Goal: Task Accomplishment & Management: Use online tool/utility

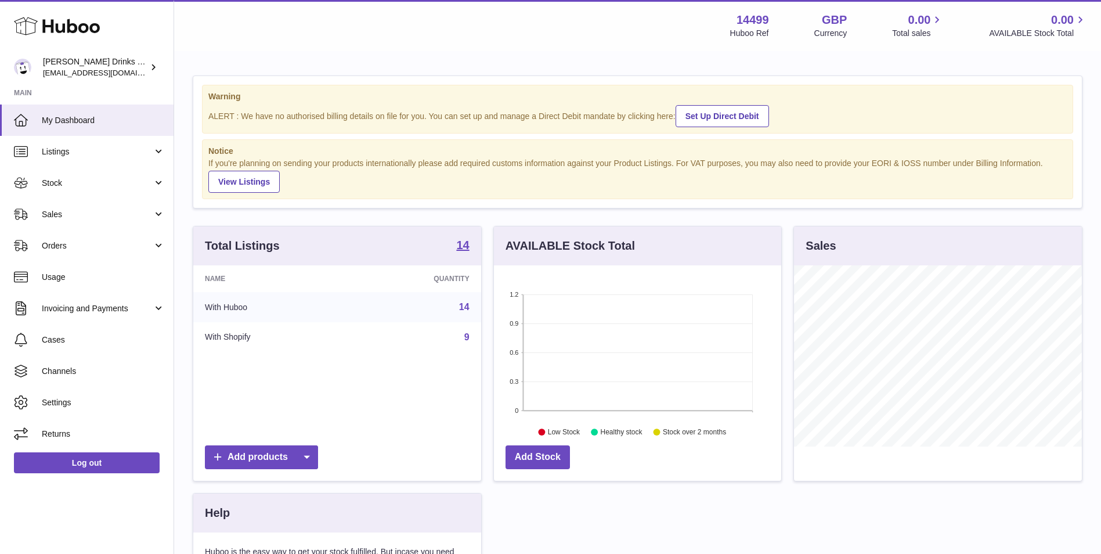
scroll to position [181, 287]
drag, startPoint x: 88, startPoint y: 143, endPoint x: 91, endPoint y: 149, distance: 6.3
click at [88, 143] on link "Listings" at bounding box center [87, 151] width 174 height 31
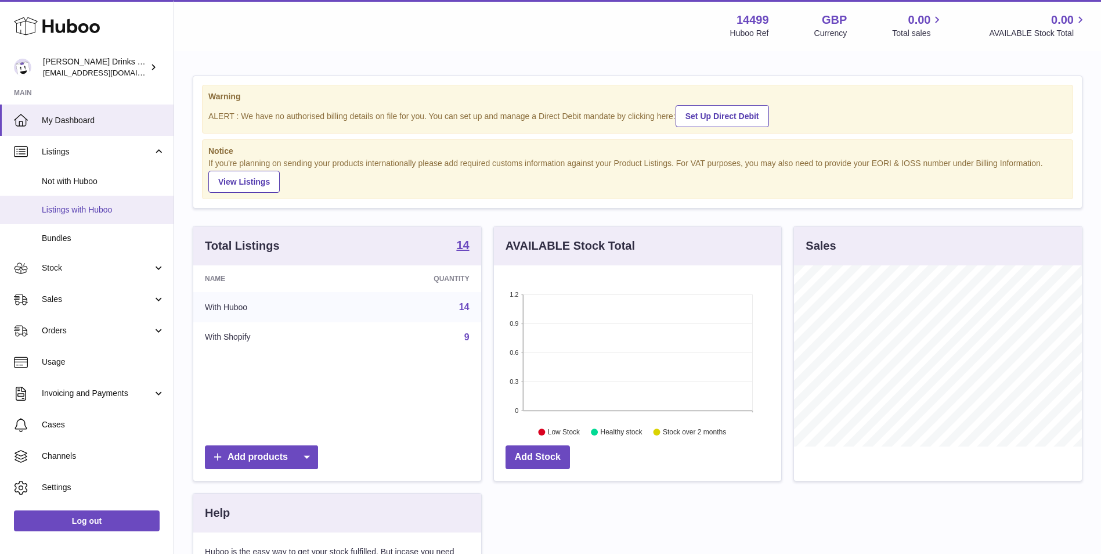
click at [100, 211] on span "Listings with Huboo" at bounding box center [103, 209] width 123 height 11
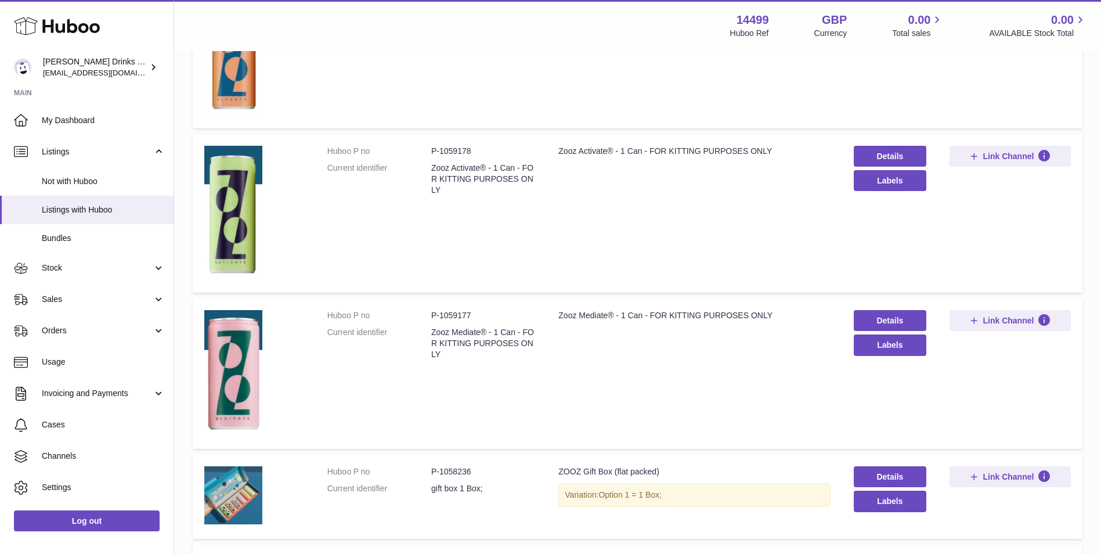
scroll to position [484, 0]
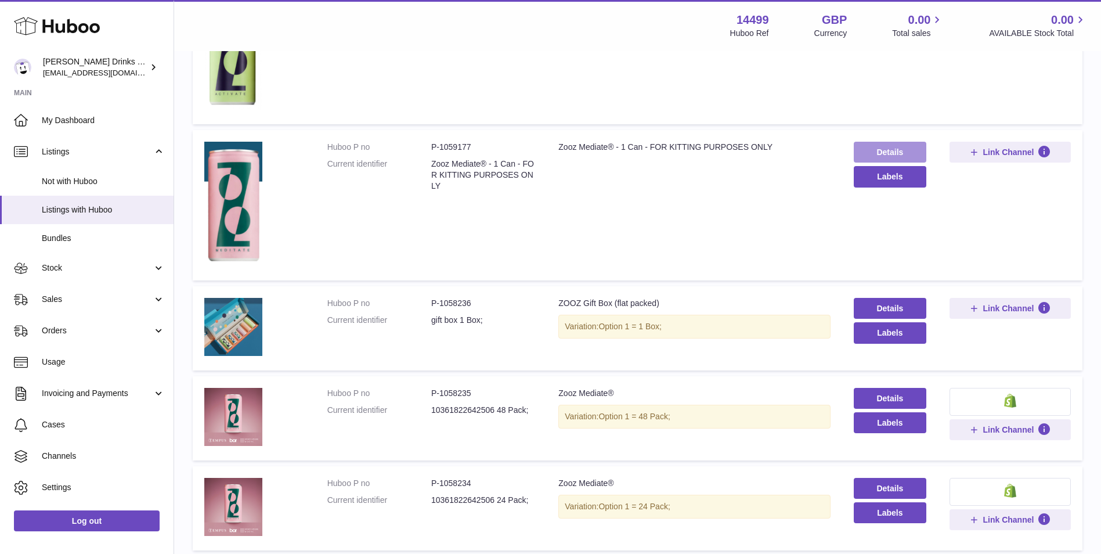
click at [895, 152] on link "Details" at bounding box center [890, 152] width 73 height 21
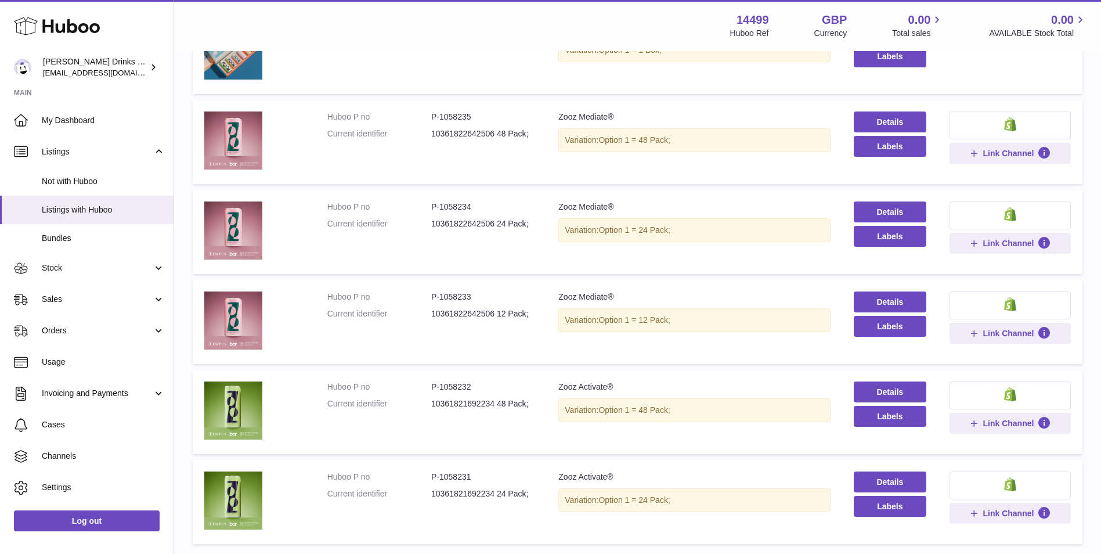
scroll to position [871, 0]
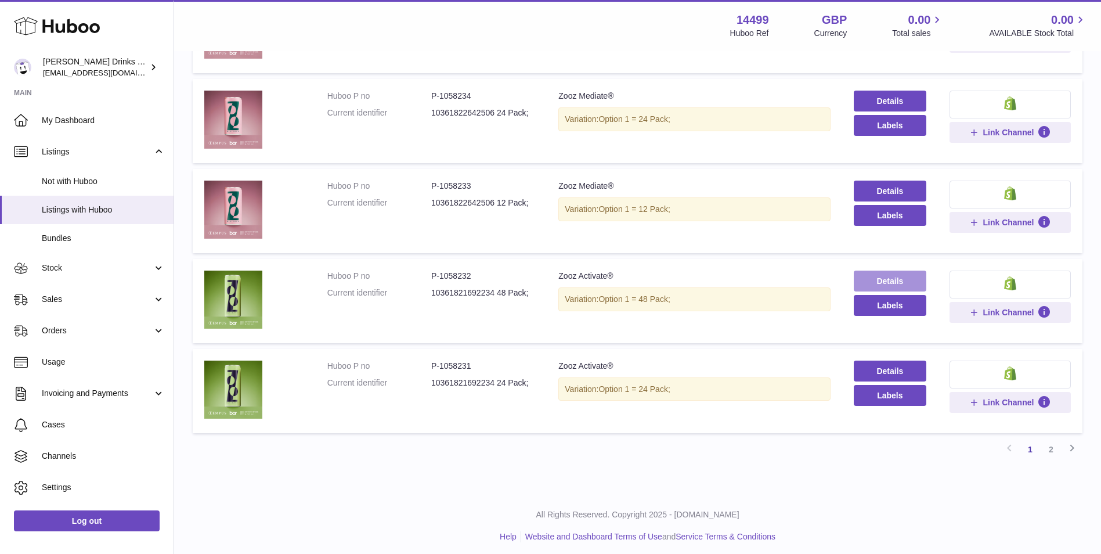
click at [882, 280] on link "Details" at bounding box center [890, 281] width 73 height 21
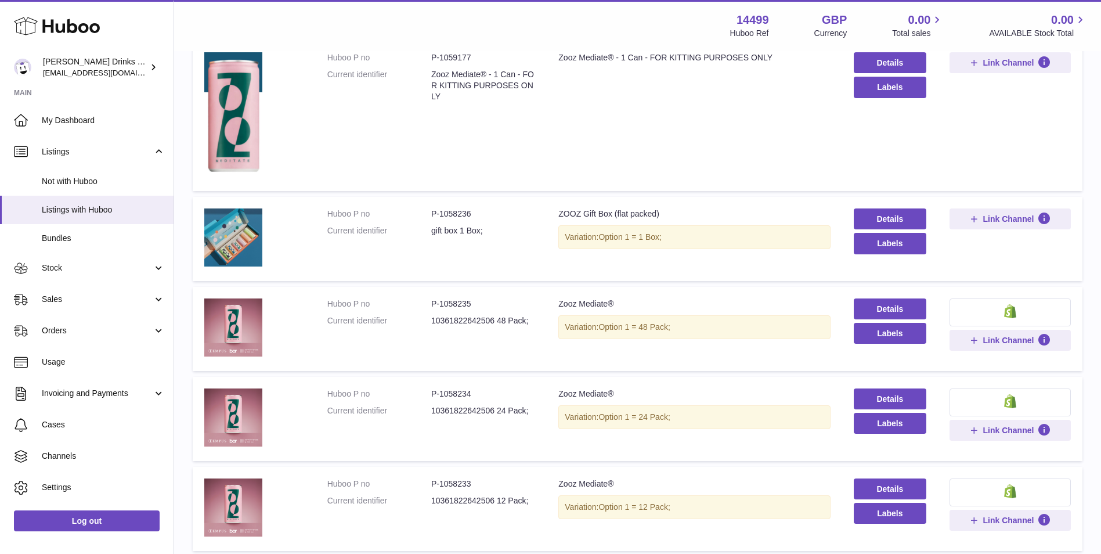
scroll to position [290, 0]
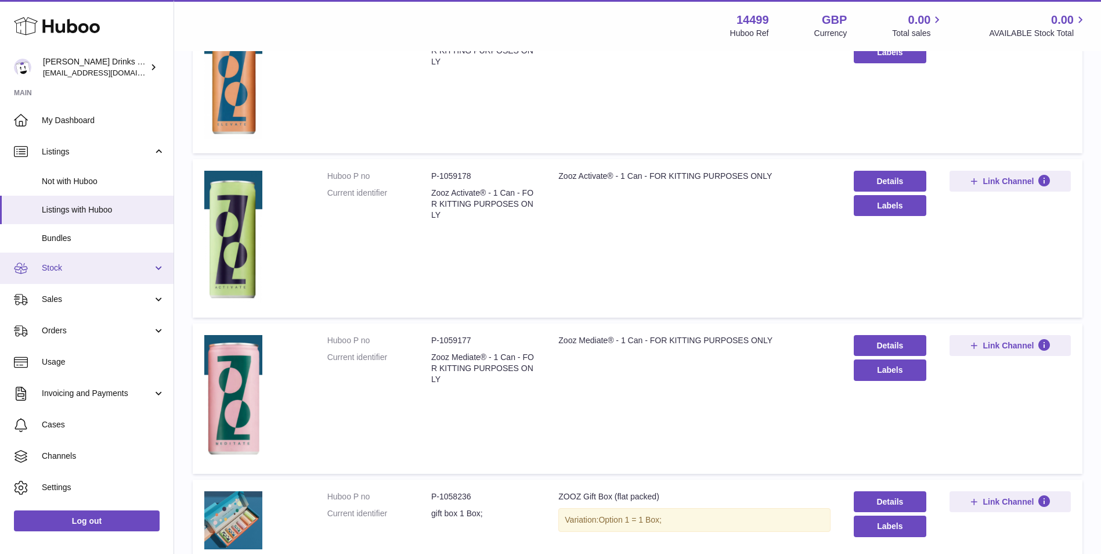
click at [47, 271] on span "Stock" at bounding box center [97, 267] width 111 height 11
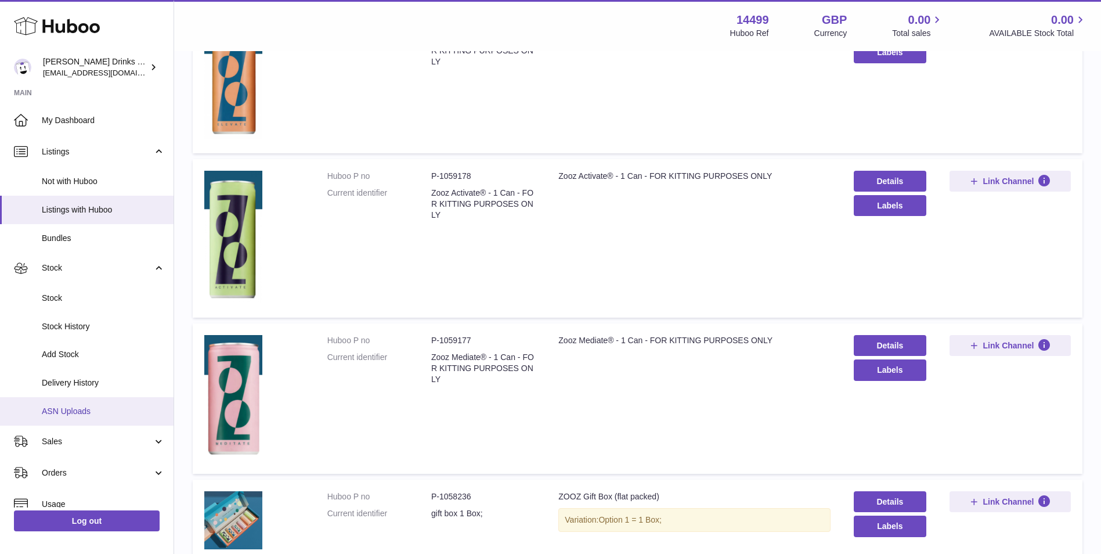
click at [93, 416] on span "ASN Uploads" at bounding box center [103, 411] width 123 height 11
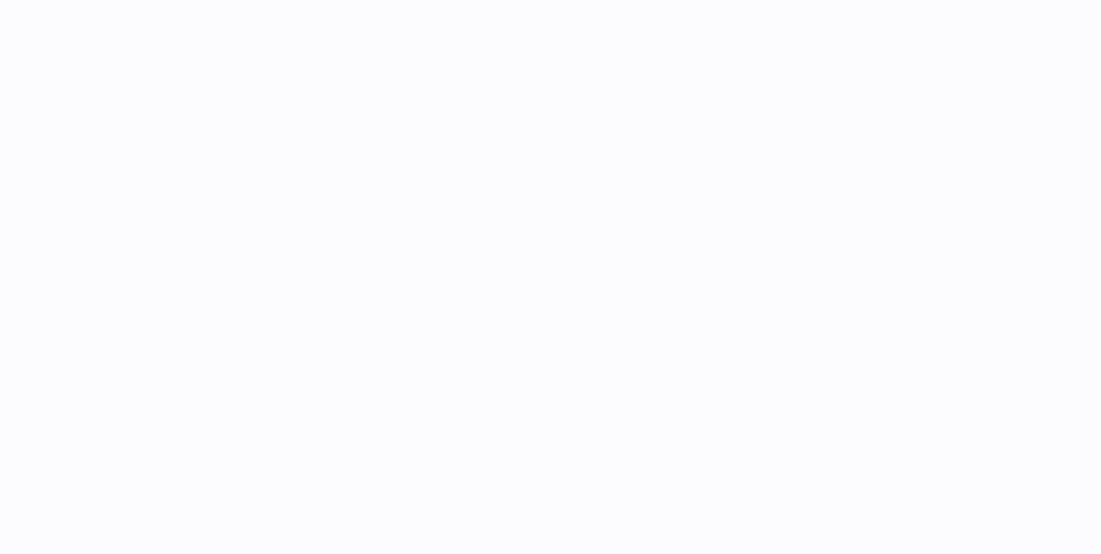
select select
select select "****"
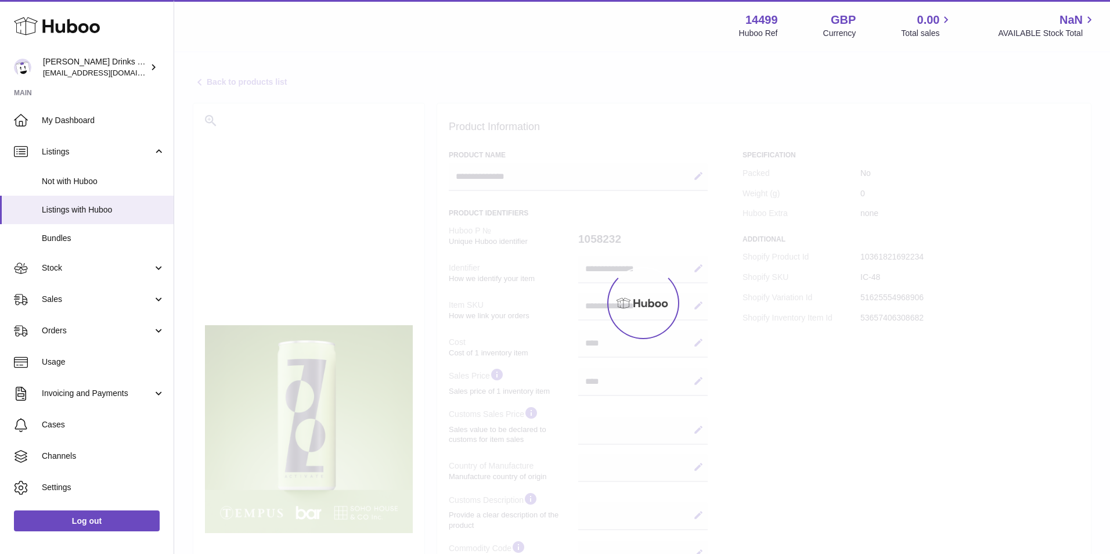
select select
select select "****"
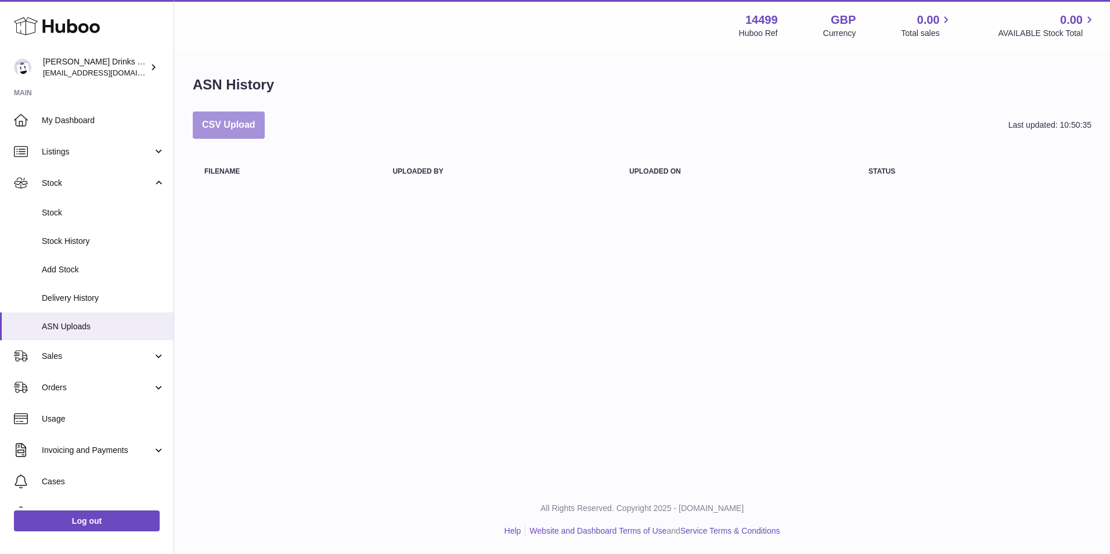
click at [218, 131] on button "CSV Upload" at bounding box center [229, 124] width 72 height 27
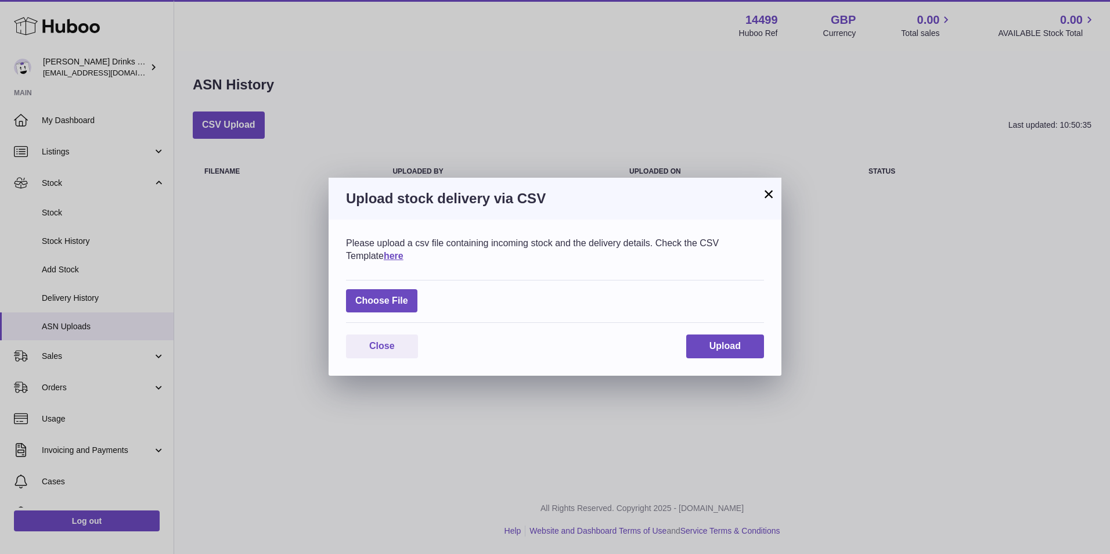
click at [765, 191] on button "×" at bounding box center [769, 194] width 14 height 14
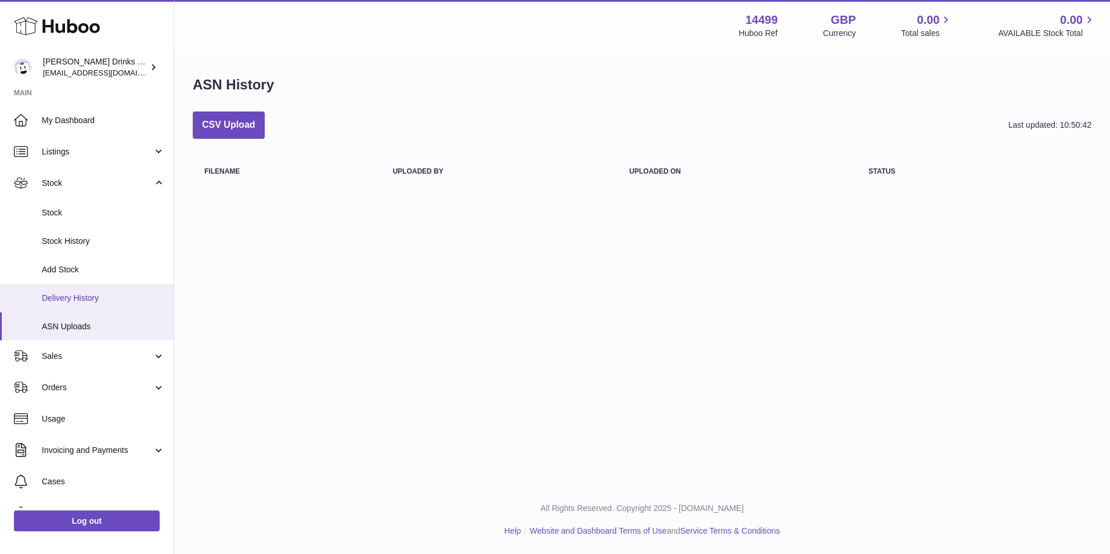
click at [83, 297] on span "Delivery History" at bounding box center [103, 298] width 123 height 11
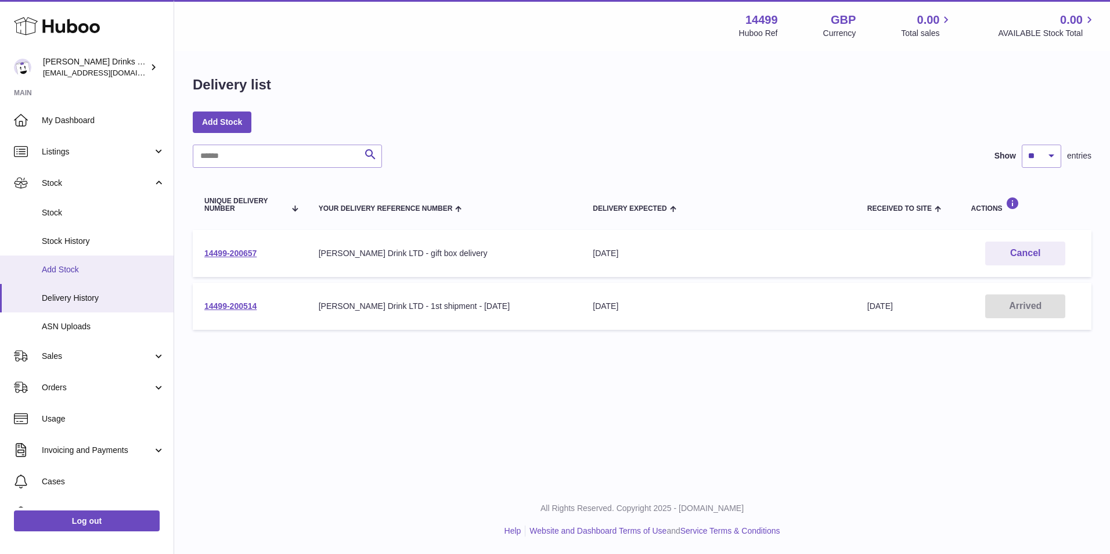
click at [90, 273] on span "Add Stock" at bounding box center [103, 269] width 123 height 11
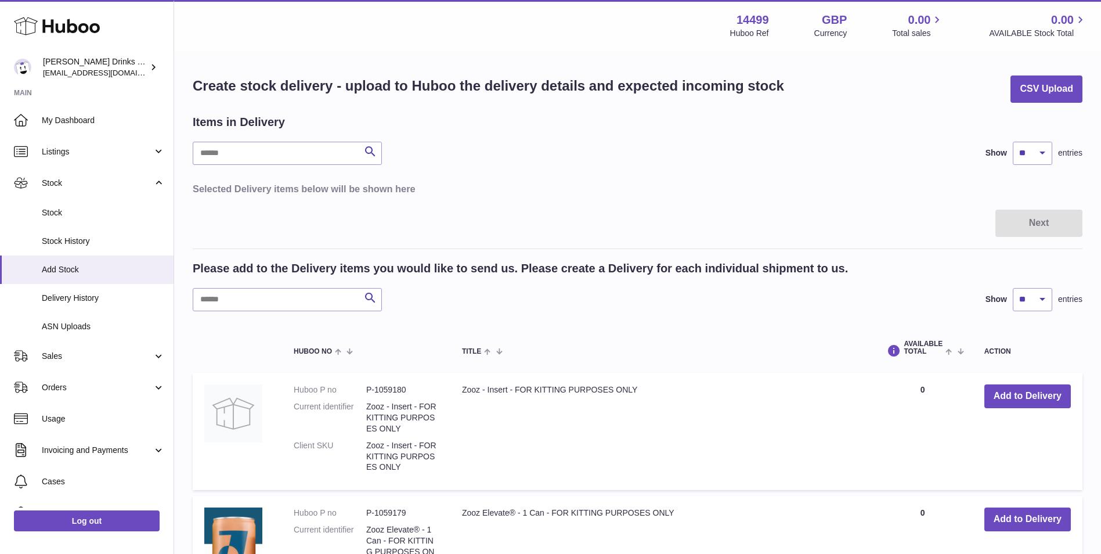
click at [1006, 95] on div "Create stock delivery - upload to Huboo the delivery details and expected incom…" at bounding box center [638, 88] width 890 height 27
click at [1067, 88] on button "CSV Upload" at bounding box center [1047, 88] width 72 height 27
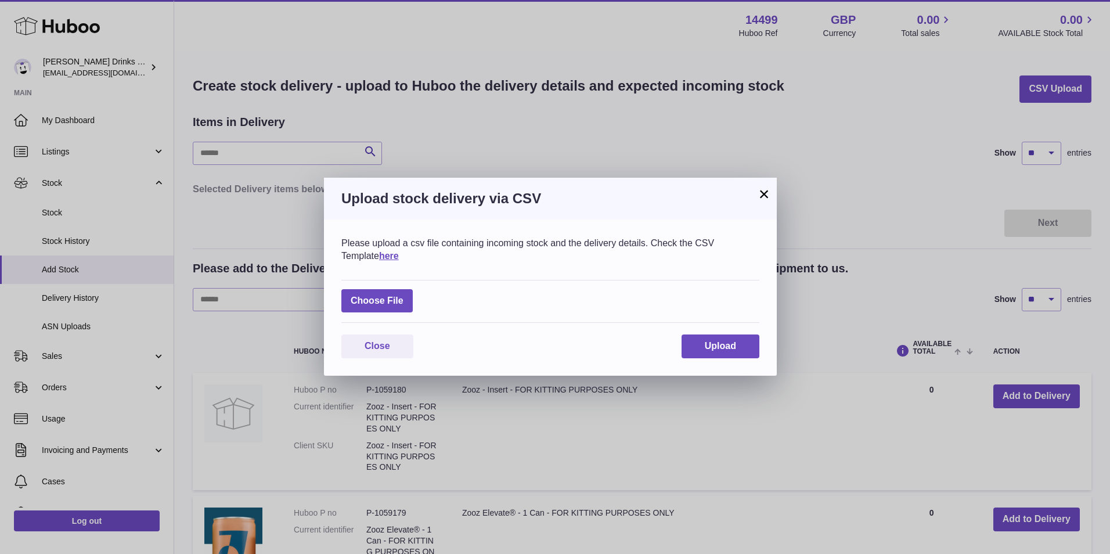
click at [766, 194] on button "×" at bounding box center [764, 194] width 14 height 14
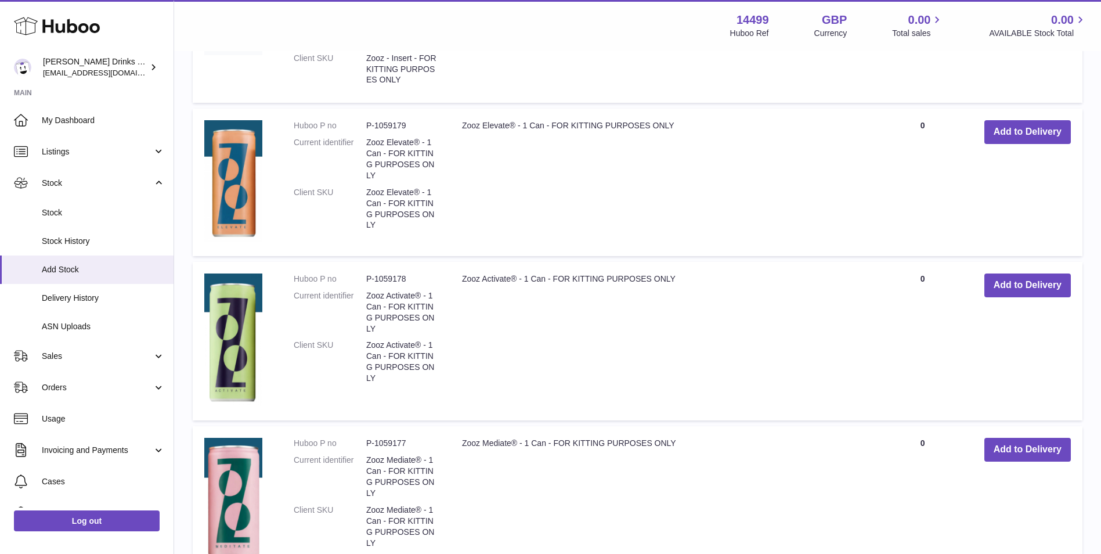
scroll to position [290, 0]
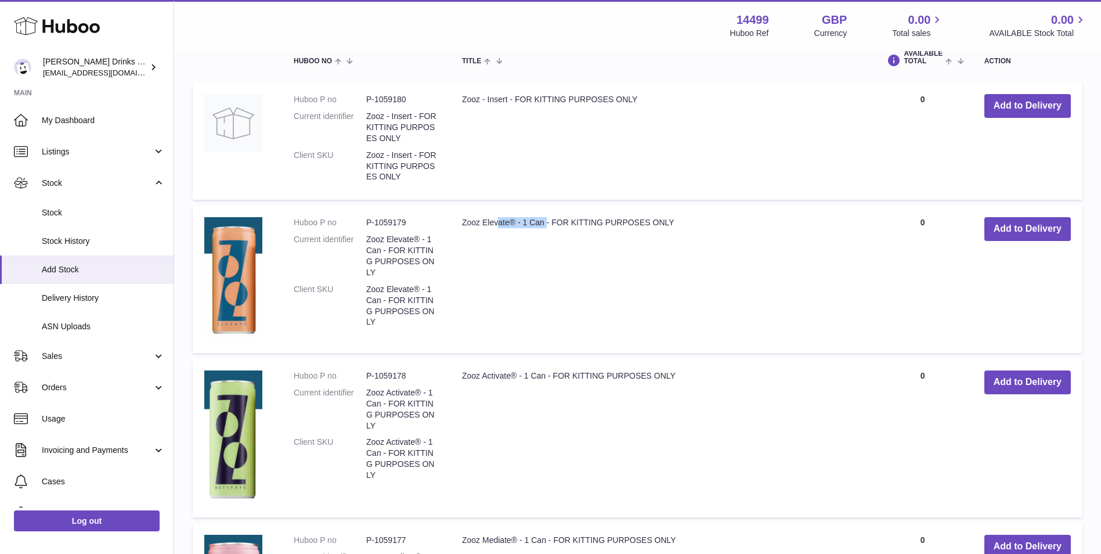
drag, startPoint x: 462, startPoint y: 224, endPoint x: 515, endPoint y: 219, distance: 53.6
click at [515, 219] on td "Zooz Elevate® - 1 Can - FOR KITTING PURPOSES ONLY" at bounding box center [662, 279] width 422 height 147
copy td "Zooz Elevate®"
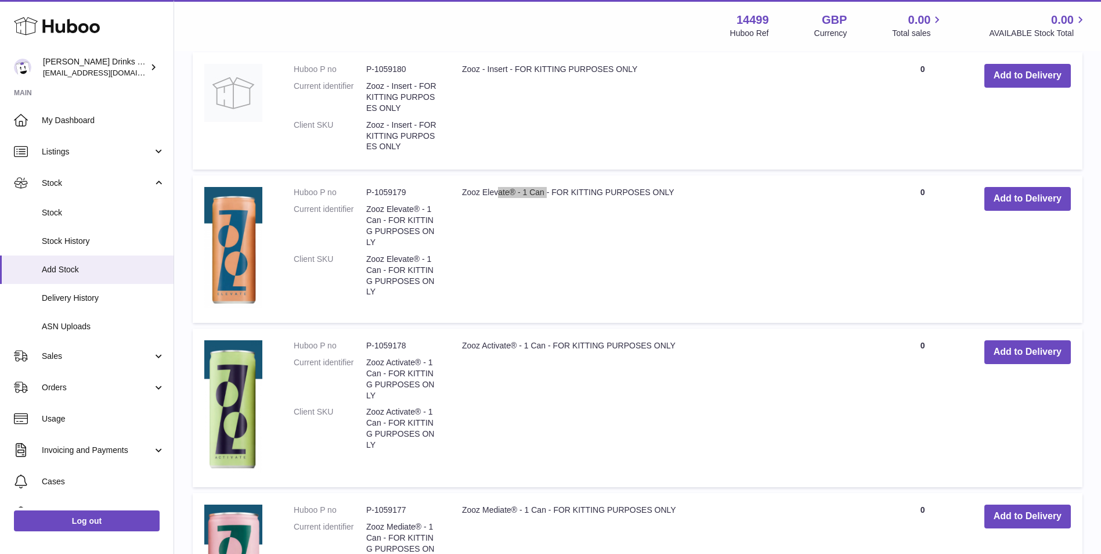
scroll to position [387, 0]
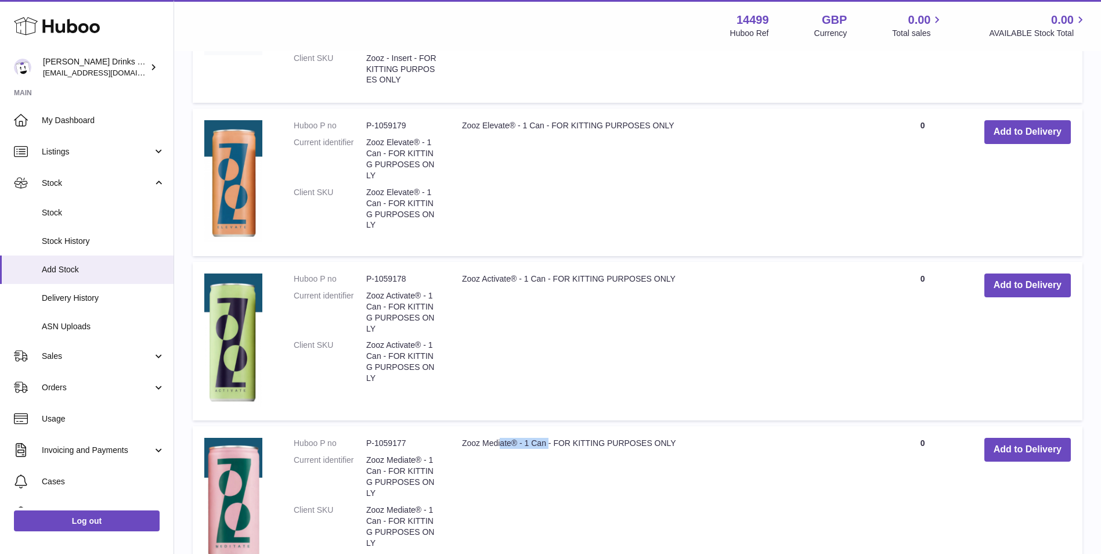
drag, startPoint x: 462, startPoint y: 442, endPoint x: 517, endPoint y: 441, distance: 54.6
click at [517, 441] on td "Zooz Mediate® - 1 Can - FOR KITTING PURPOSES ONLY" at bounding box center [662, 501] width 422 height 150
copy td "Zooz Mediate®"
